Goal: Information Seeking & Learning: Understand process/instructions

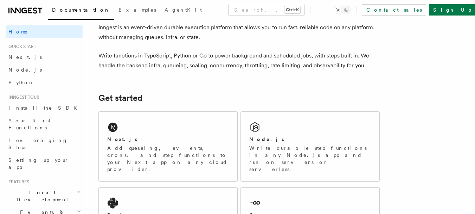
click at [21, 68] on span "Node.js" at bounding box center [24, 70] width 33 height 6
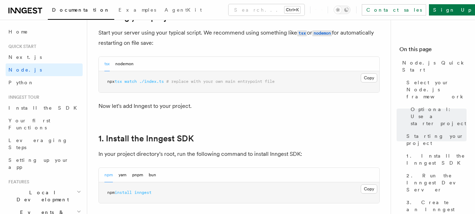
scroll to position [422, 0]
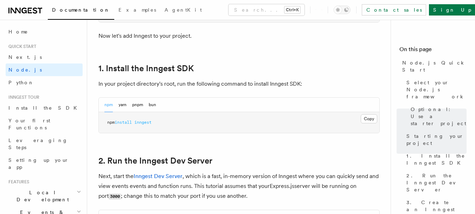
click at [367, 119] on button "Copy Copied" at bounding box center [369, 118] width 17 height 9
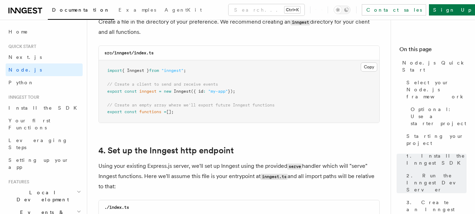
scroll to position [915, 0]
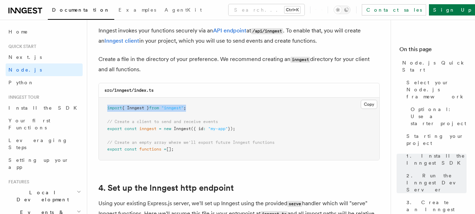
drag, startPoint x: 209, startPoint y: 109, endPoint x: 107, endPoint y: 109, distance: 101.7
click at [107, 109] on pre "import { Inngest } from "inngest" ; // Create a client to send and receive even…" at bounding box center [239, 128] width 281 height 62
copy span "import { Inngest } from "inngest" ;"
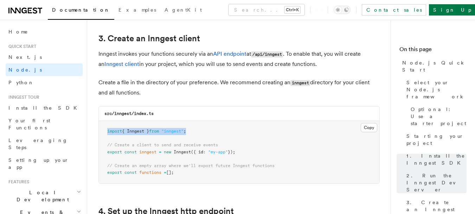
scroll to position [891, 0]
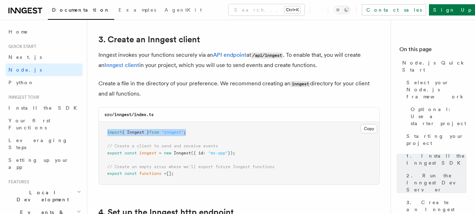
drag, startPoint x: 246, startPoint y: 153, endPoint x: 101, endPoint y: 152, distance: 145.0
click at [101, 152] on pre "import { Inngest } from "inngest" ; // Create a client to send and receive even…" at bounding box center [239, 153] width 281 height 62
copy span "export const inngest = new Inngest ({ id : "my-app" });"
drag, startPoint x: 177, startPoint y: 173, endPoint x: 108, endPoint y: 164, distance: 70.0
click at [108, 164] on pre "import { Inngest } from "inngest" ; // Create a client to send and receive even…" at bounding box center [239, 153] width 281 height 62
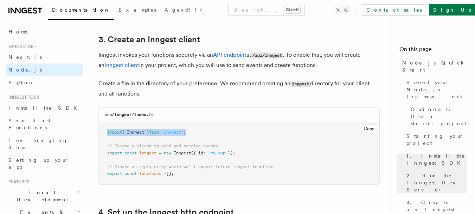
copy code "// Create an empty array where we'll export future Inngest functions export con…"
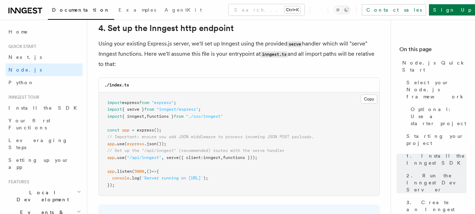
scroll to position [1078, 0]
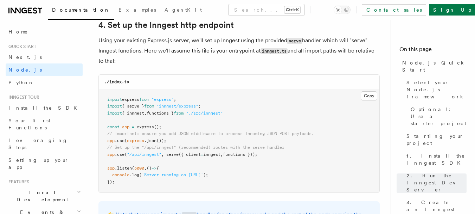
click at [270, 156] on pre "import express from "express" ; import { serve } from "inngest/express" ; impor…" at bounding box center [239, 140] width 281 height 103
drag, startPoint x: 271, startPoint y: 156, endPoint x: 106, endPoint y: 157, distance: 165.1
click at [106, 157] on pre "import express from "express" ; import { serve } from "inngest/express" ; impor…" at bounding box center [239, 140] width 281 height 103
copy span "app .use ( "/api/inngest" , serve ({ client : inngest , functions }));"
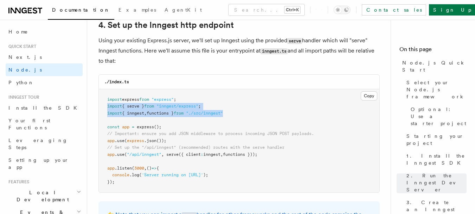
drag, startPoint x: 241, startPoint y: 113, endPoint x: 105, endPoint y: 107, distance: 135.9
click at [105, 107] on pre "import express from "express" ; import { serve } from "inngest/express" ; impor…" at bounding box center [239, 140] width 281 height 103
copy code "import { serve } from "inngest/express" ; import { inngest , functions } from "…"
